Goal: Information Seeking & Learning: Learn about a topic

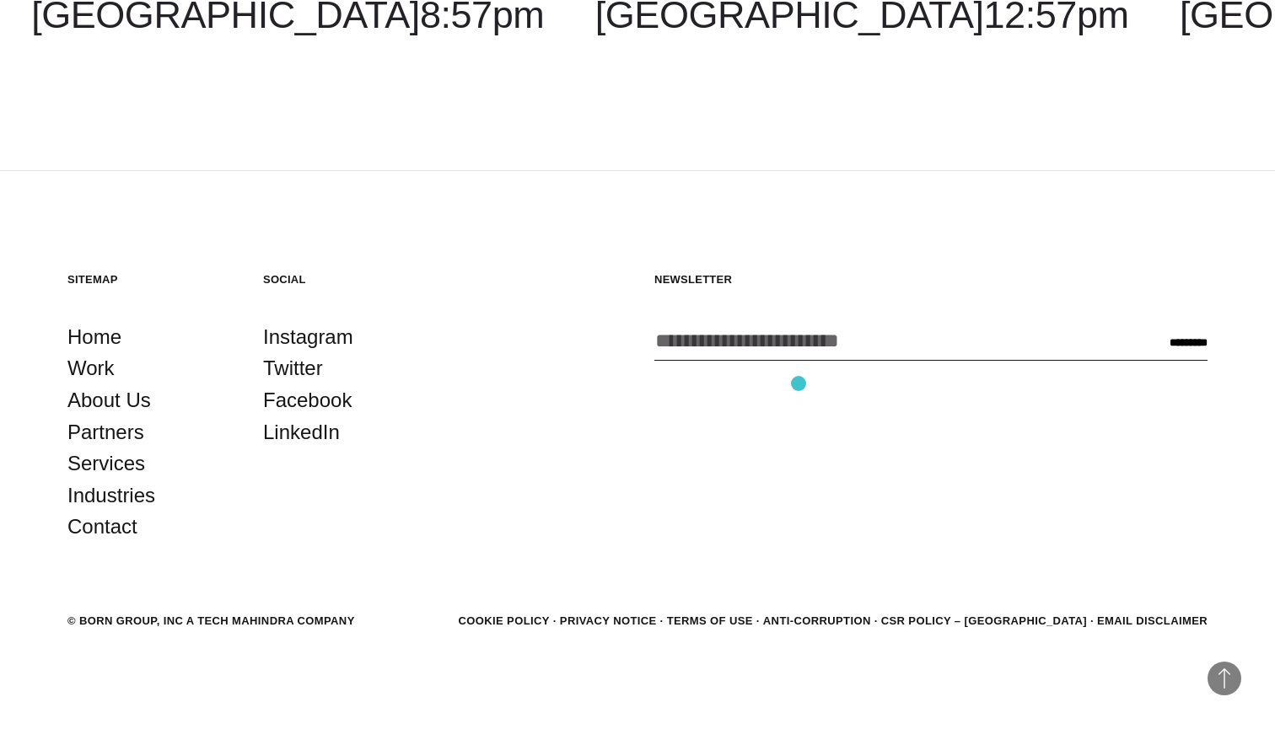
scroll to position [5134, 0]
click at [94, 406] on link "About Us" at bounding box center [108, 401] width 83 height 32
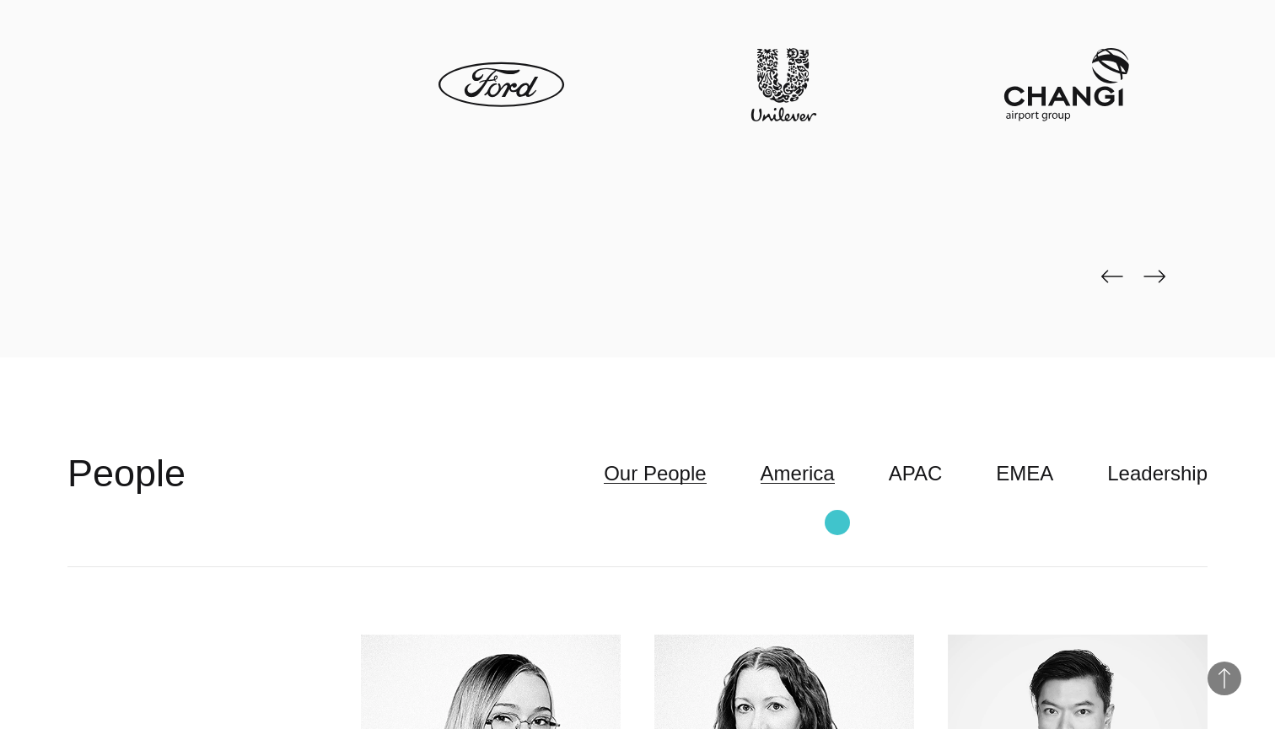
scroll to position [4457, 0]
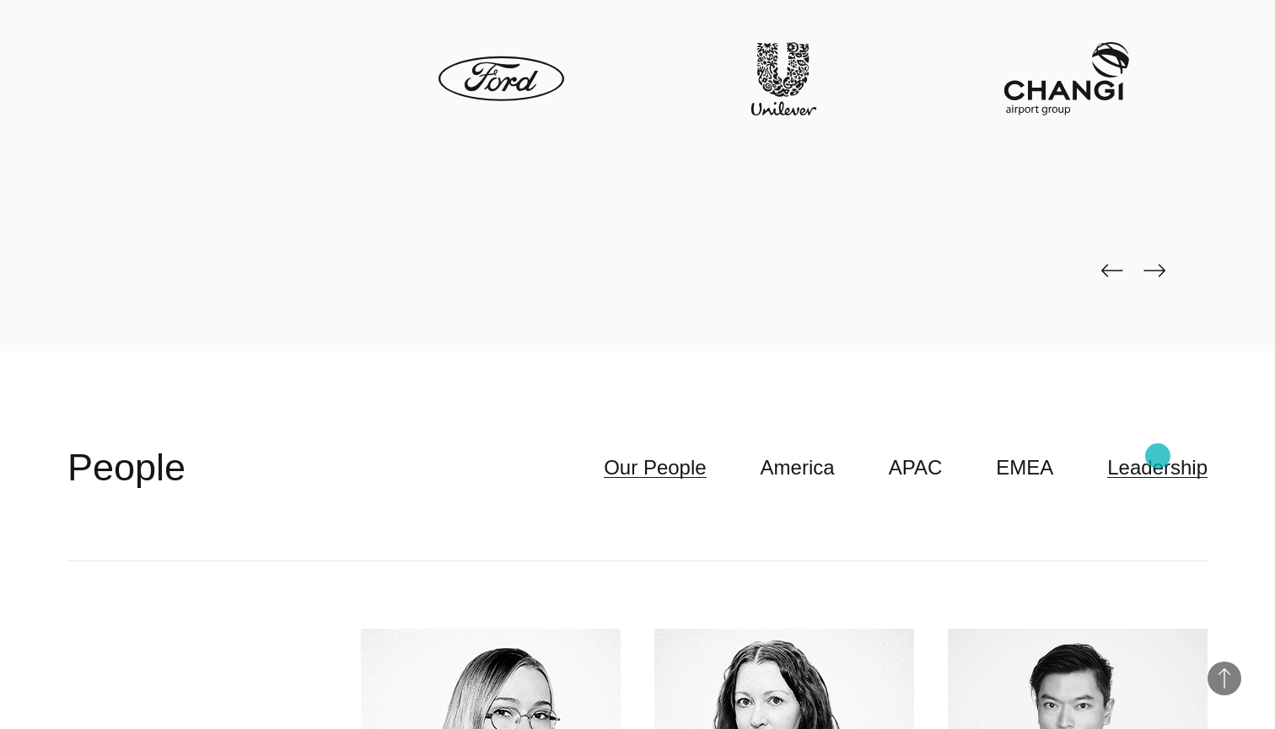
click at [1158, 456] on link "Leadership" at bounding box center [1157, 468] width 100 height 32
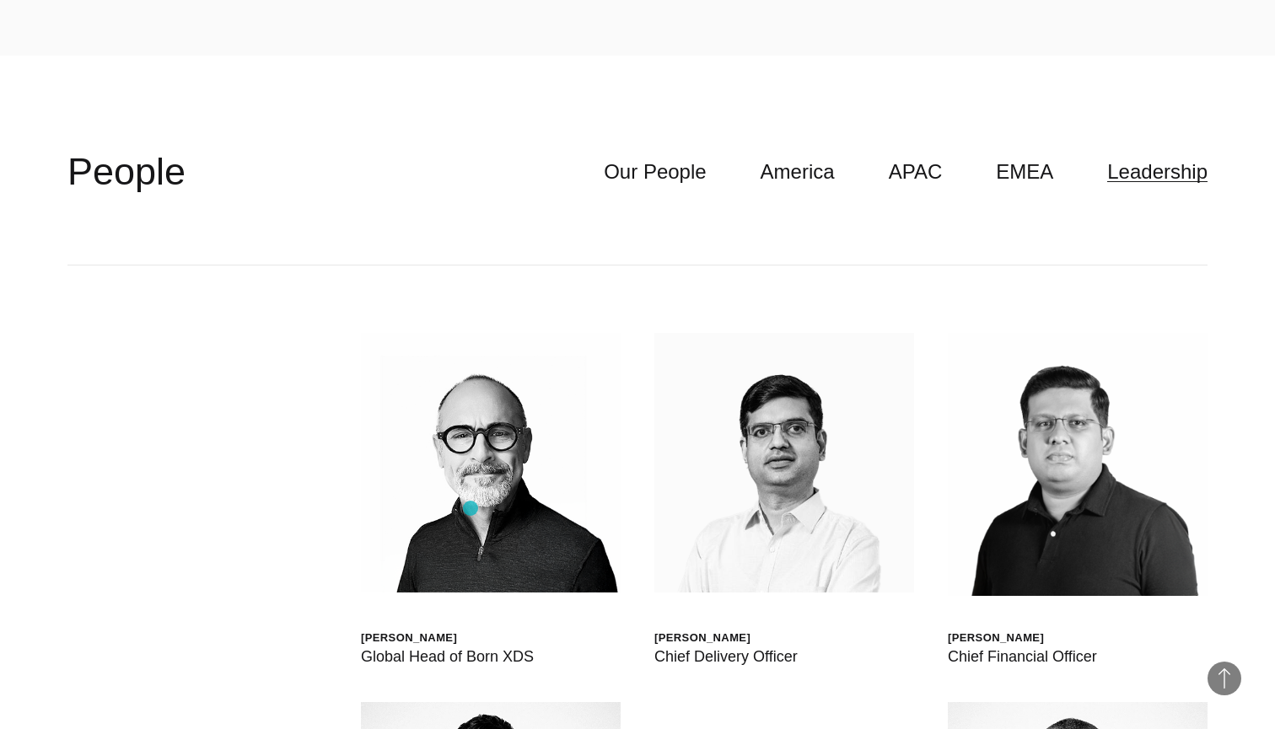
scroll to position [4734, 0]
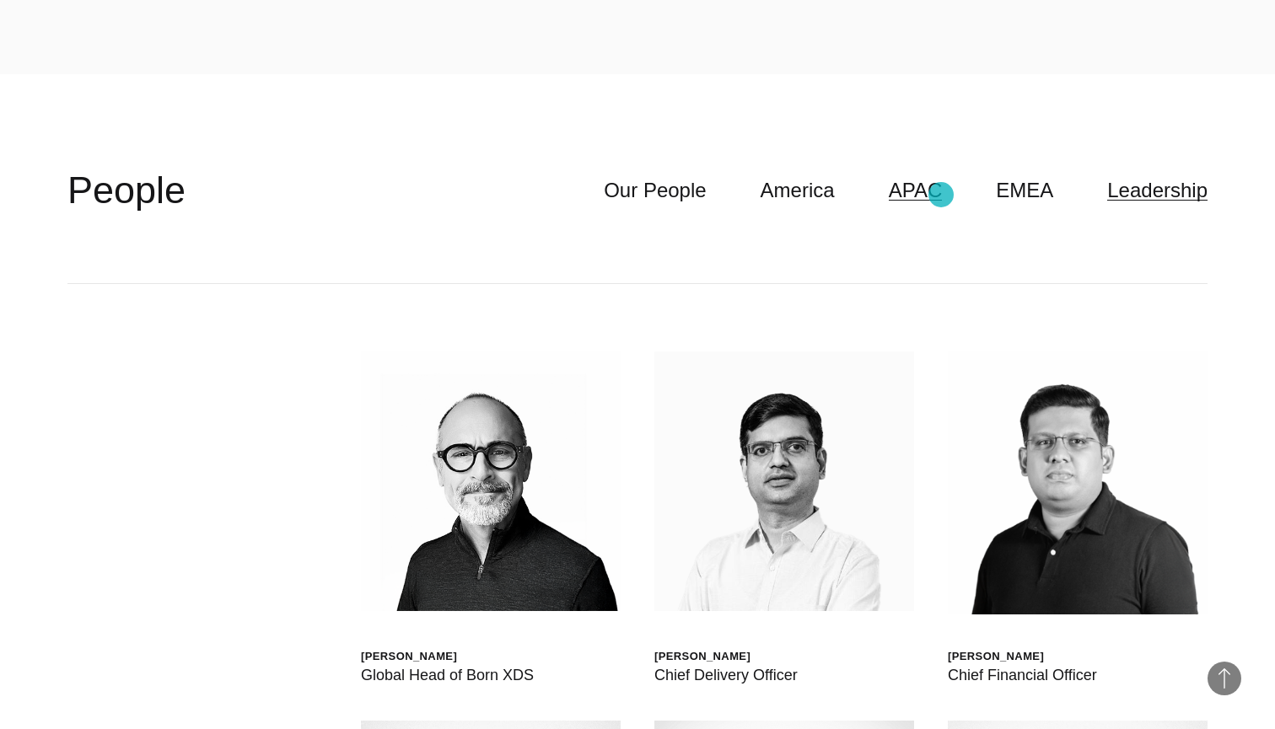
click at [941, 195] on link "APAC" at bounding box center [916, 191] width 54 height 32
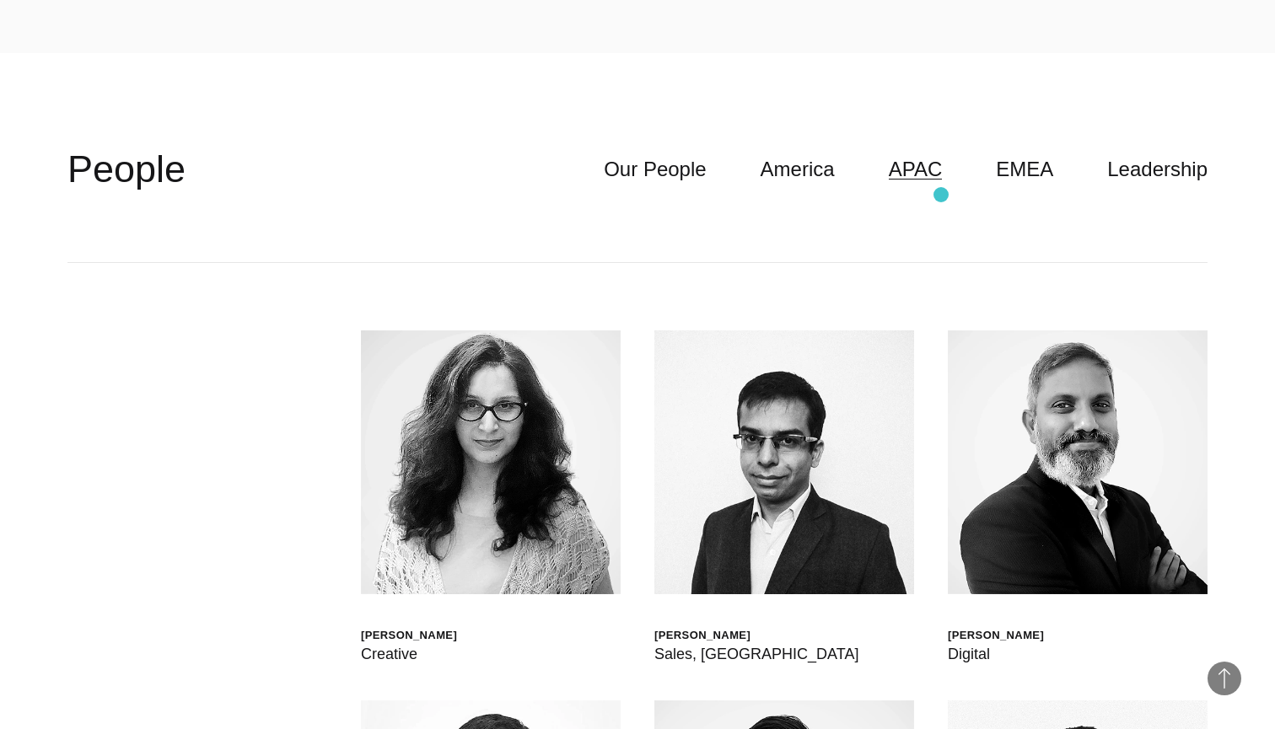
scroll to position [4753, 0]
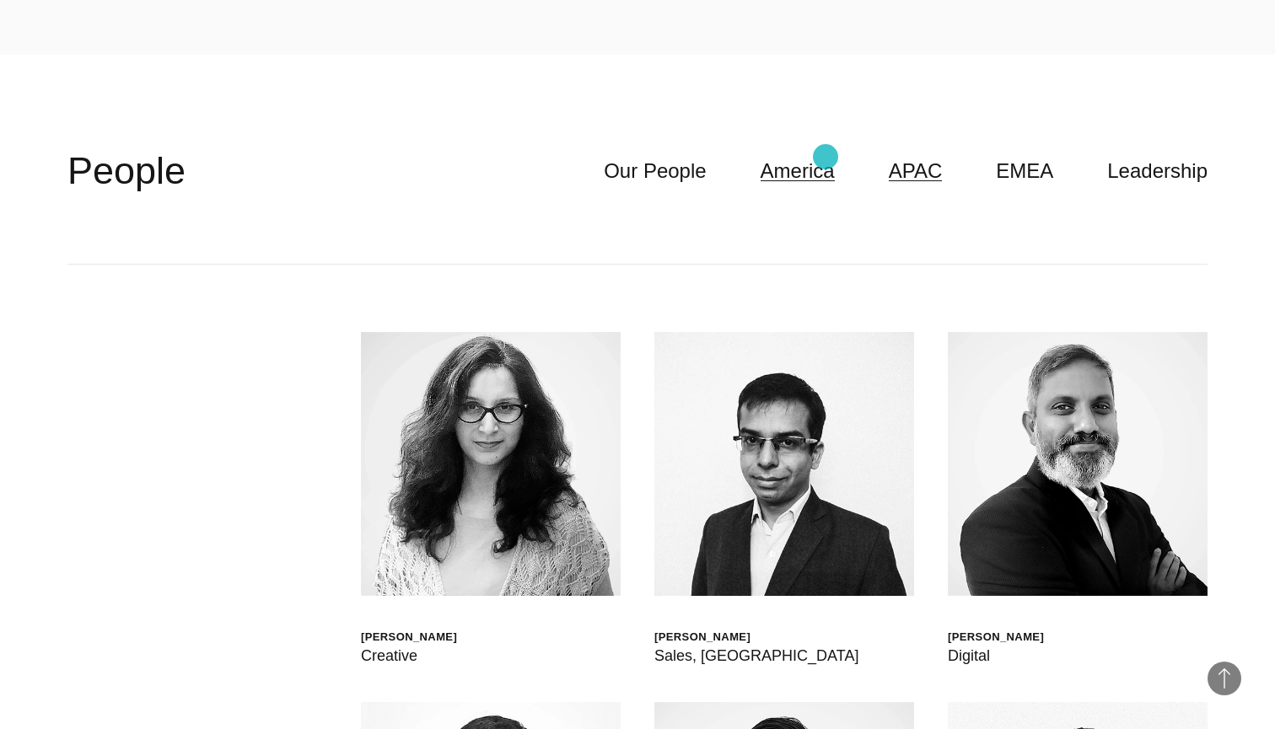
click at [813, 155] on link "America" at bounding box center [797, 171] width 74 height 32
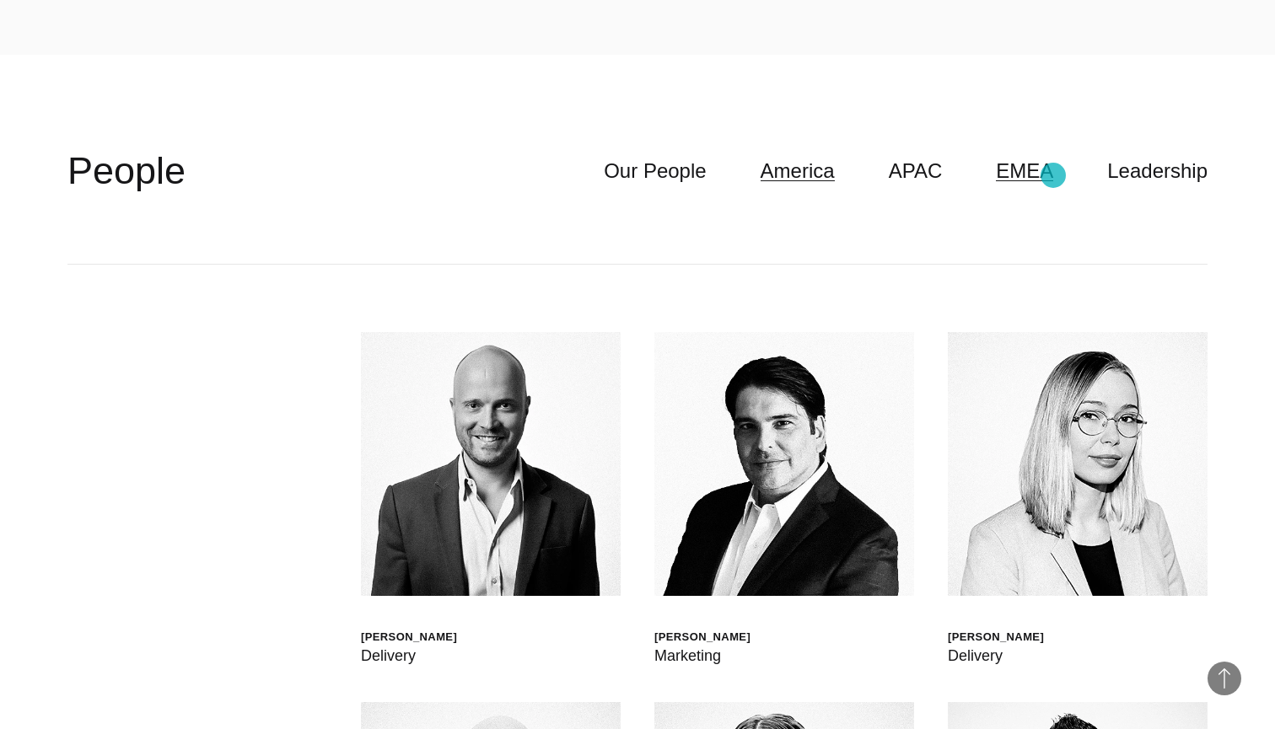
click at [1053, 176] on link "EMEA" at bounding box center [1024, 171] width 57 height 32
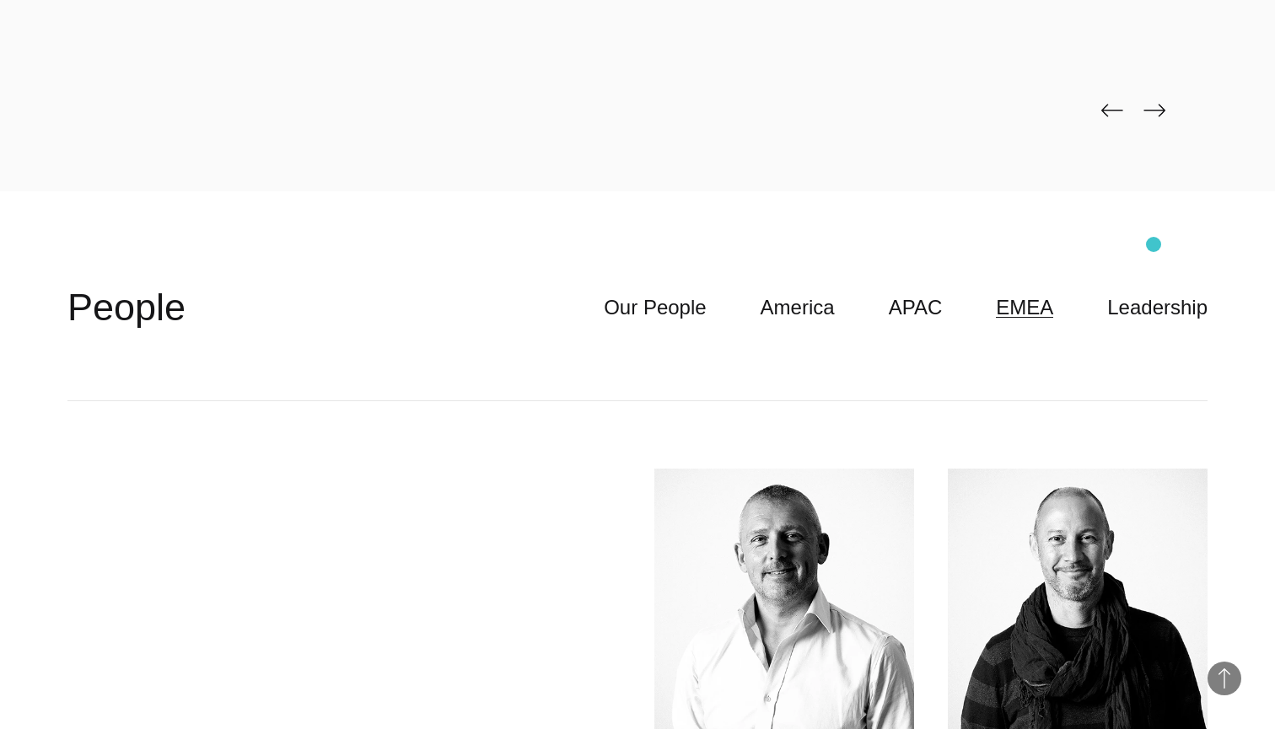
scroll to position [4610, 0]
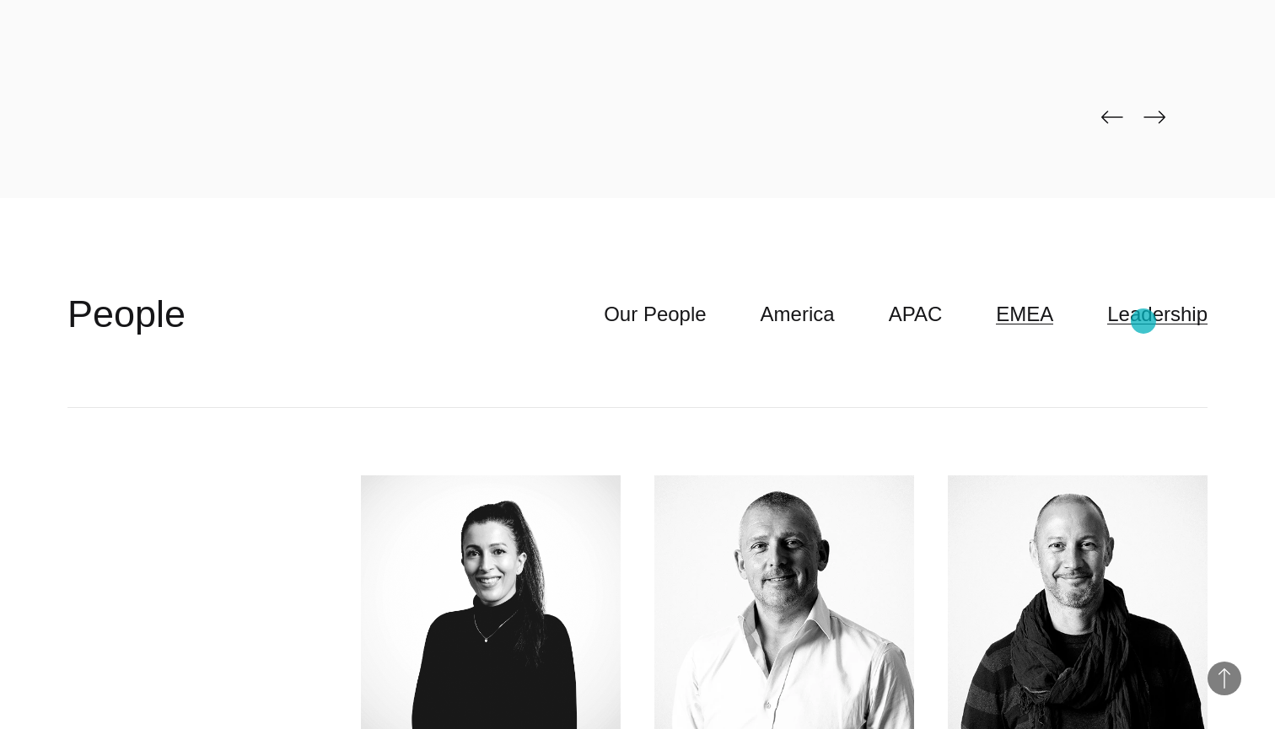
click at [1143, 322] on link "Leadership" at bounding box center [1157, 314] width 100 height 32
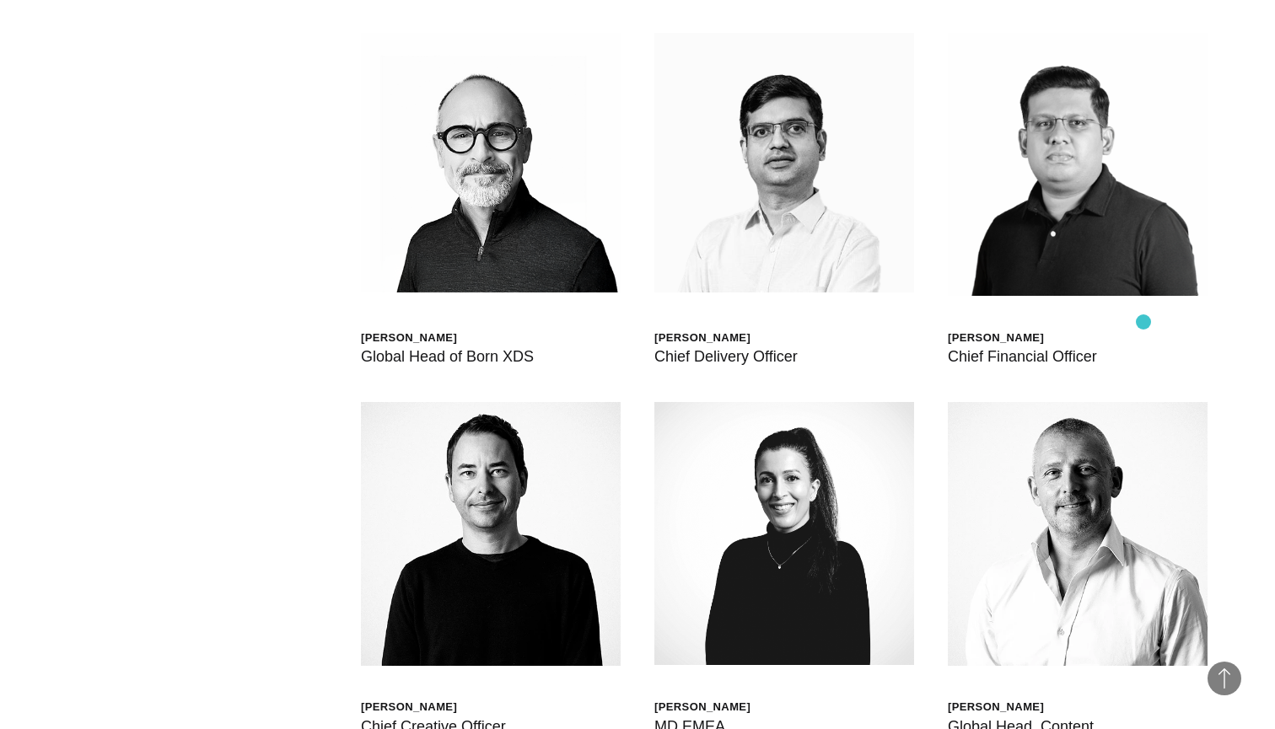
scroll to position [5053, 0]
drag, startPoint x: 796, startPoint y: 341, endPoint x: 656, endPoint y: 337, distance: 140.0
click at [657, 337] on div "Shashank Tamotia" at bounding box center [725, 338] width 143 height 14
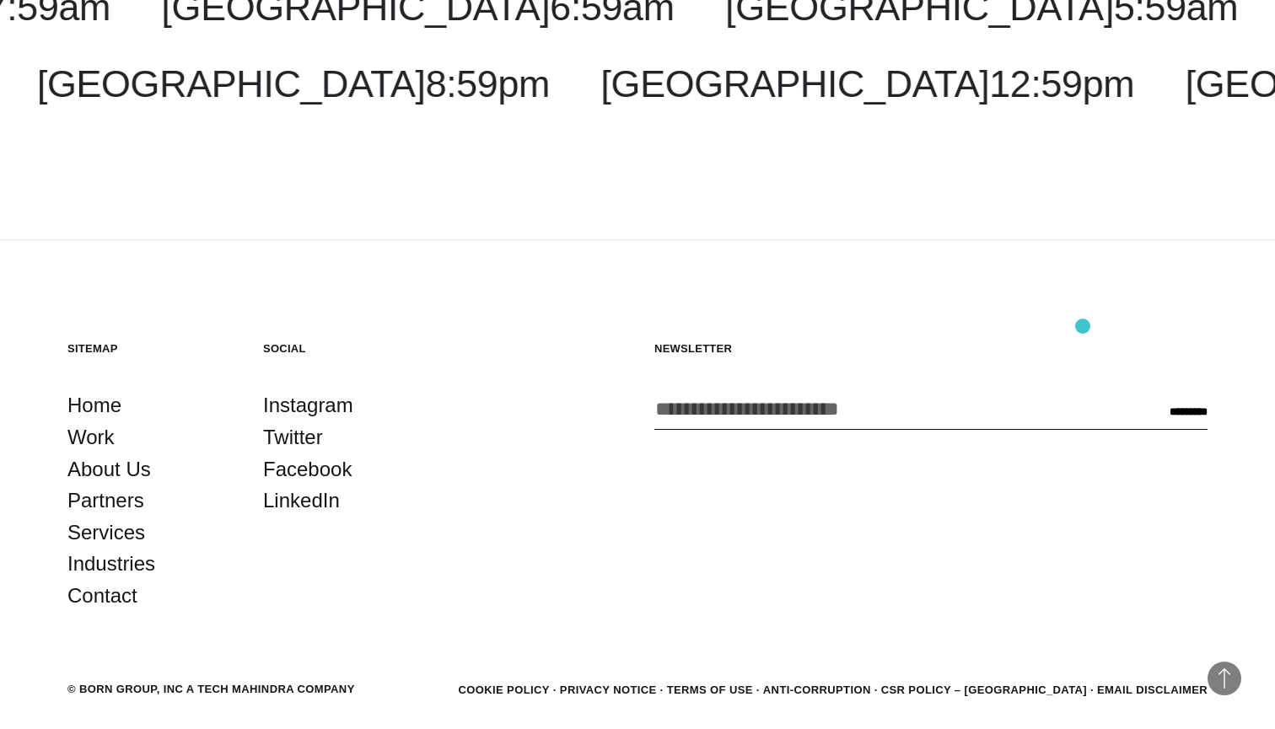
scroll to position [6039, 0]
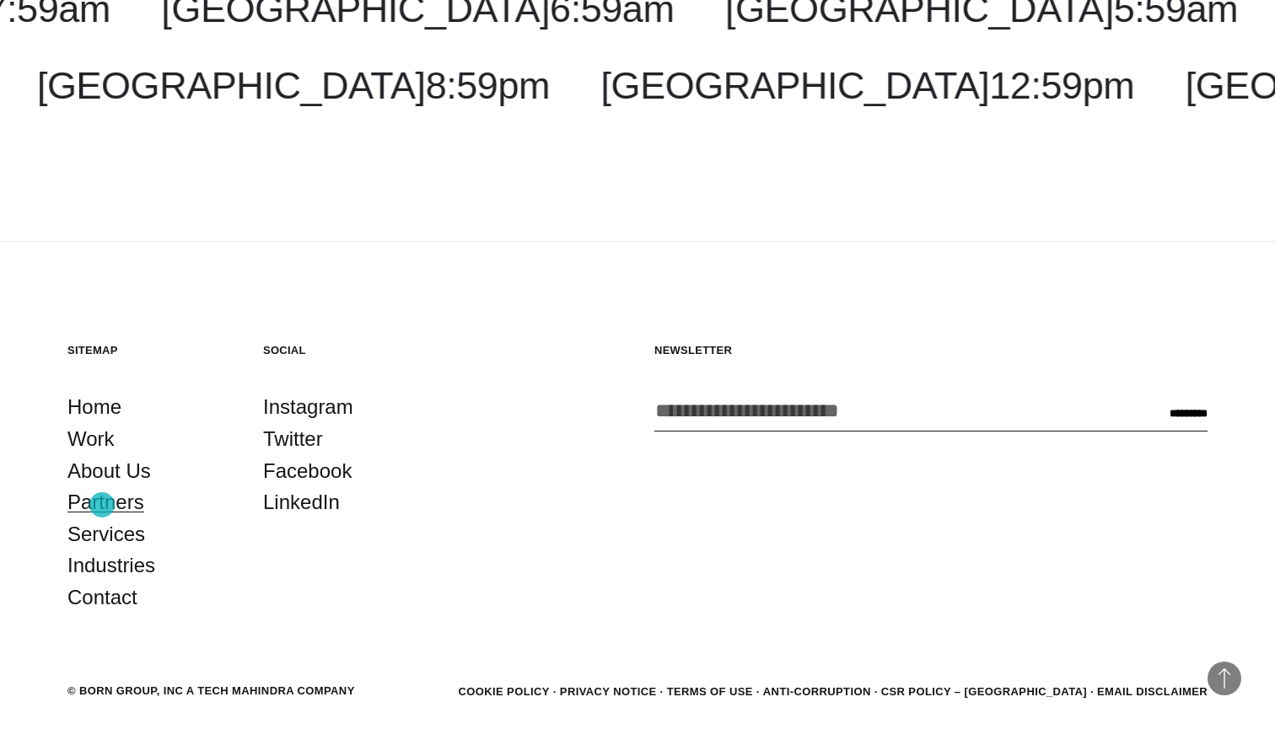
click at [102, 505] on link "Partners" at bounding box center [105, 502] width 77 height 32
click at [110, 503] on link "Partners" at bounding box center [105, 502] width 77 height 32
